Goal: Task Accomplishment & Management: Manage account settings

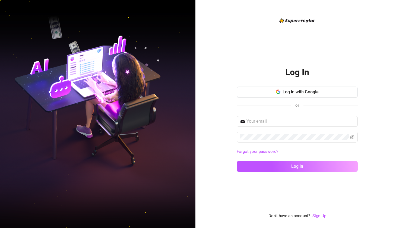
click at [372, 125] on div "Log In Log in with Google or Forgot your password? Log in Don't have an account…" at bounding box center [296, 114] width 203 height 228
click at [318, 118] on input "text" at bounding box center [300, 121] width 108 height 7
type input "daboy.durda@gmail.com"
click at [269, 151] on link "Forgot your password?" at bounding box center [258, 151] width 42 height 5
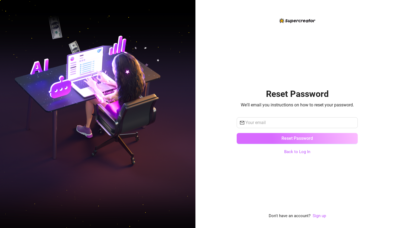
click at [284, 140] on span "Reset Password" at bounding box center [296, 138] width 31 height 5
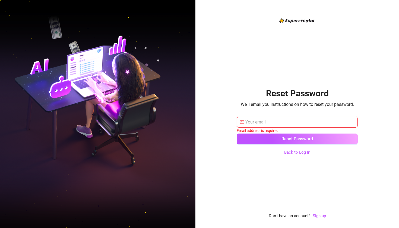
click at [274, 125] on input "text" at bounding box center [299, 122] width 109 height 7
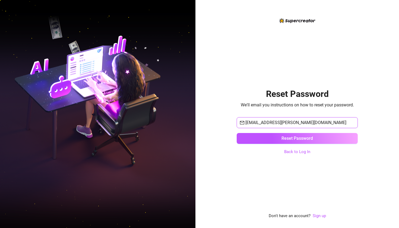
click at [253, 125] on input "davoy.durda@gmail.com" at bounding box center [299, 122] width 109 height 7
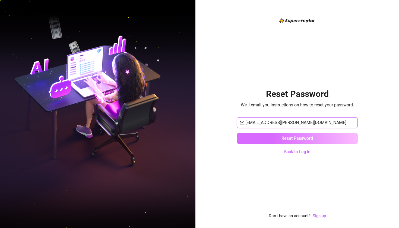
type input "daboy.durda@gmail.com"
click at [285, 137] on span "Reset Password" at bounding box center [296, 138] width 31 height 5
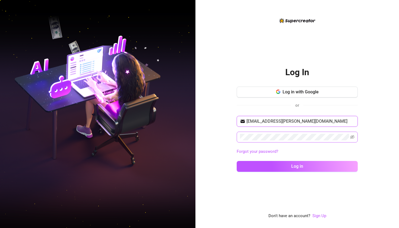
type input "daboy.durda@gmail.com"
click at [353, 137] on icon "eye-invisible" at bounding box center [352, 137] width 4 height 4
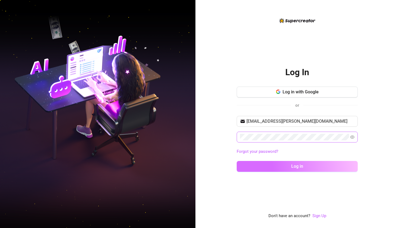
click at [301, 167] on span "Log in" at bounding box center [297, 166] width 12 height 5
